Goal: Information Seeking & Learning: Learn about a topic

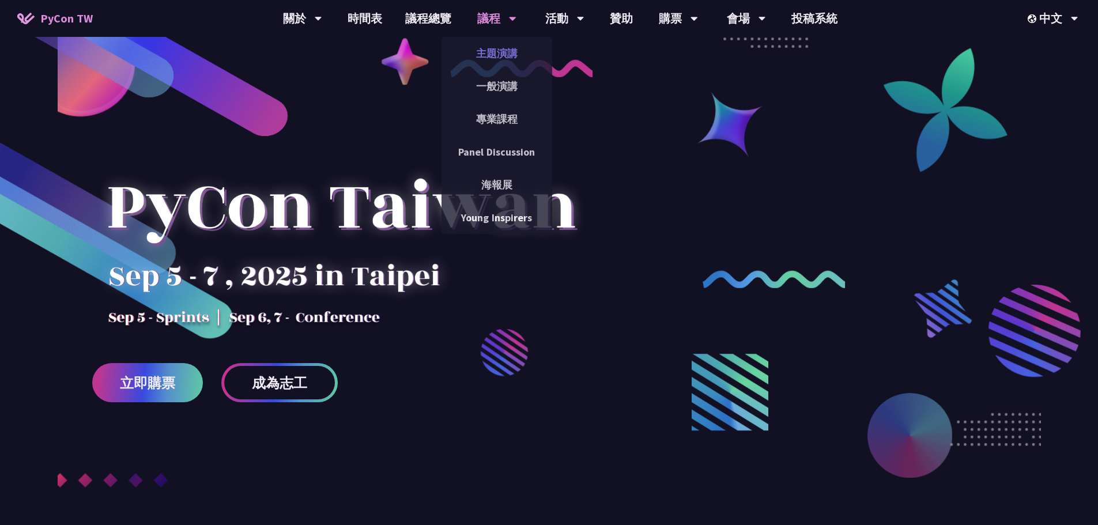
click at [497, 52] on link "主題演講" at bounding box center [497, 53] width 111 height 27
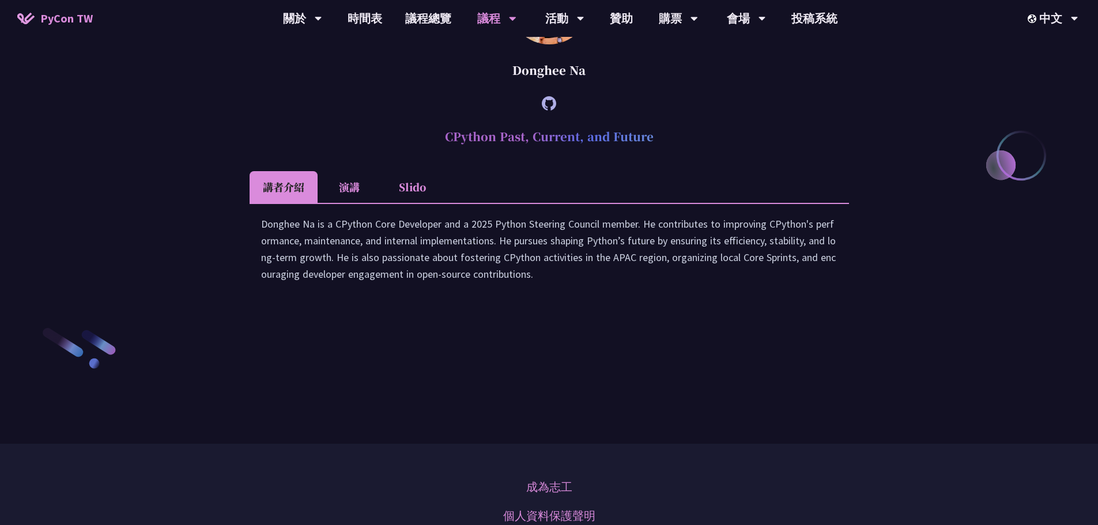
scroll to position [1557, 0]
click at [678, 51] on link "購票資訊" at bounding box center [678, 53] width 111 height 27
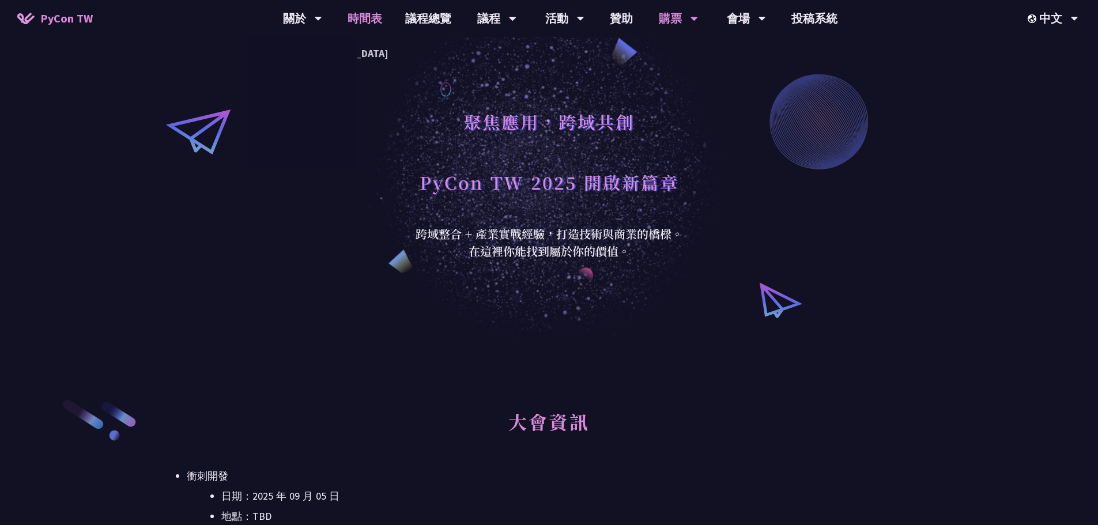
click at [352, 16] on link "時間表" at bounding box center [365, 18] width 58 height 37
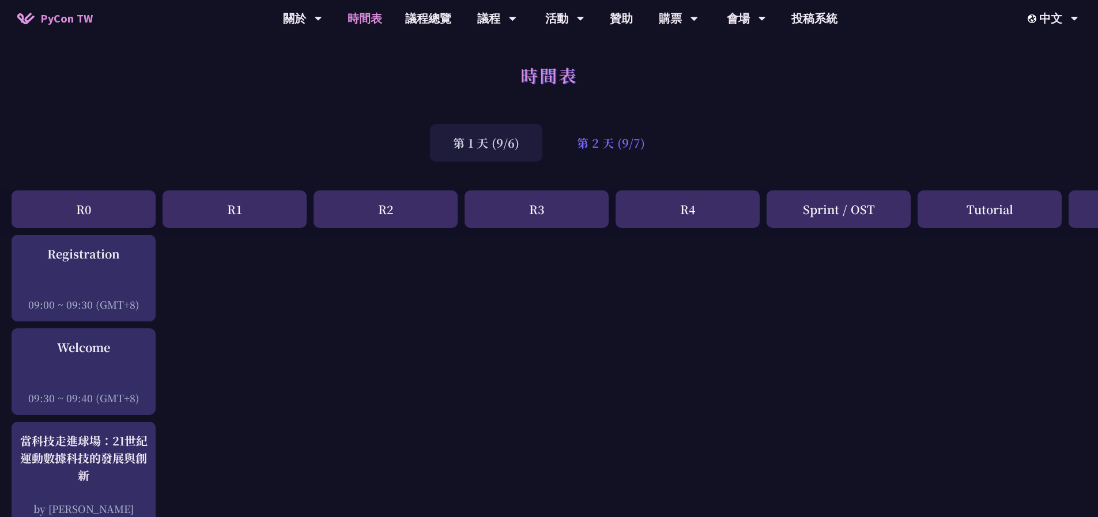
click at [596, 148] on div "第 2 天 (9/7)" at bounding box center [611, 142] width 114 height 37
